Goal: Task Accomplishment & Management: Complete application form

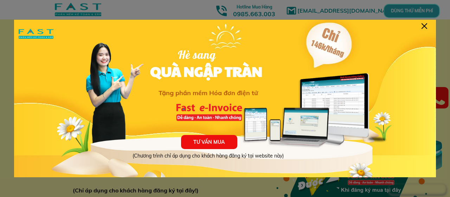
click at [426, 26] on div at bounding box center [425, 26] width 6 height 6
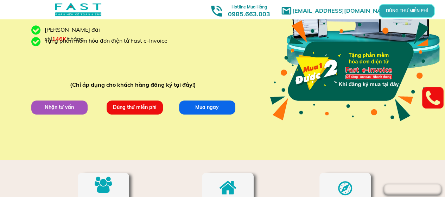
scroll to position [70, 0]
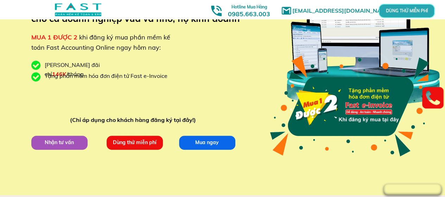
click at [74, 142] on p "Nhận tư vấn" at bounding box center [59, 142] width 56 height 14
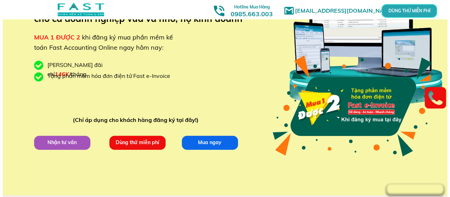
scroll to position [0, 0]
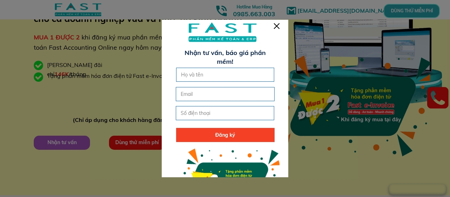
click at [225, 71] on input "text" at bounding box center [225, 74] width 92 height 13
type input "[PERSON_NAME]"
click at [215, 94] on input "email" at bounding box center [225, 93] width 92 height 13
type input "[EMAIL_ADDRESS][DOMAIN_NAME]"
click at [202, 108] on input "tel" at bounding box center [225, 112] width 92 height 13
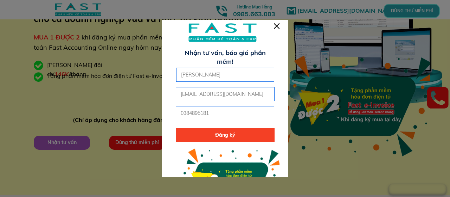
type input "0384895181"
click at [210, 135] on p "Đăng ký" at bounding box center [225, 135] width 98 height 14
